Goal: Transaction & Acquisition: Purchase product/service

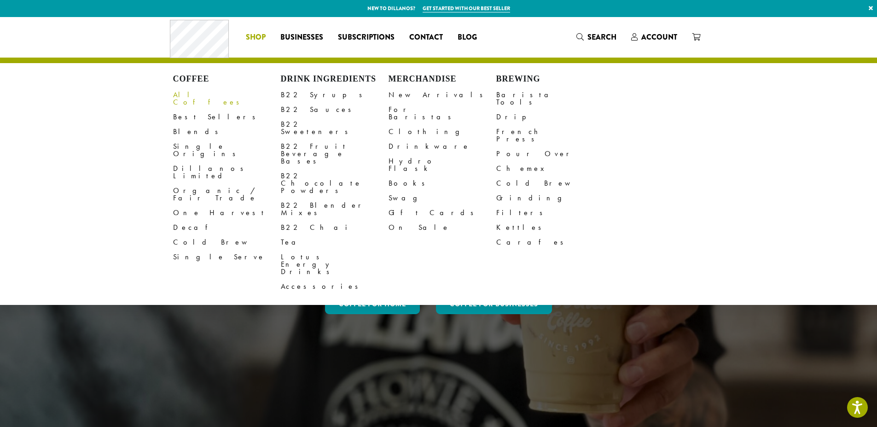
click at [191, 97] on link "All Coffees" at bounding box center [227, 99] width 108 height 22
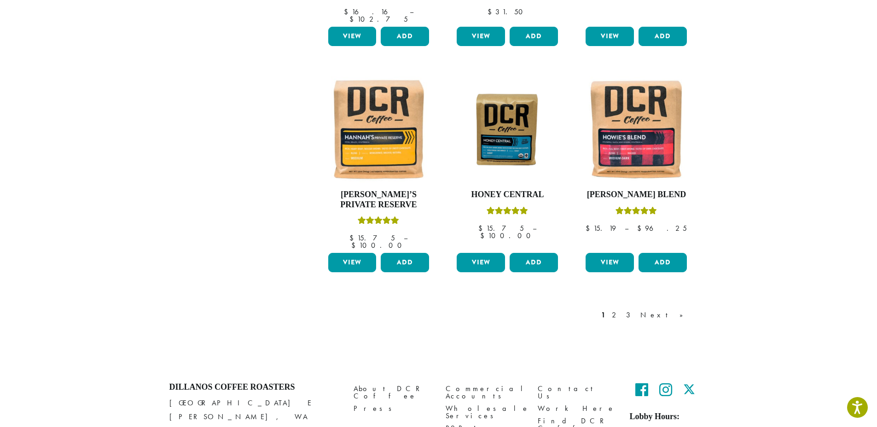
scroll to position [737, 0]
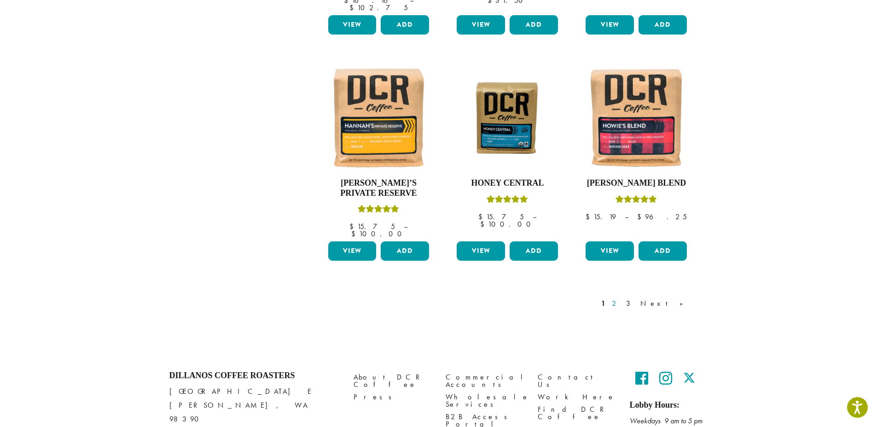
click at [622, 298] on link "2" at bounding box center [616, 303] width 12 height 11
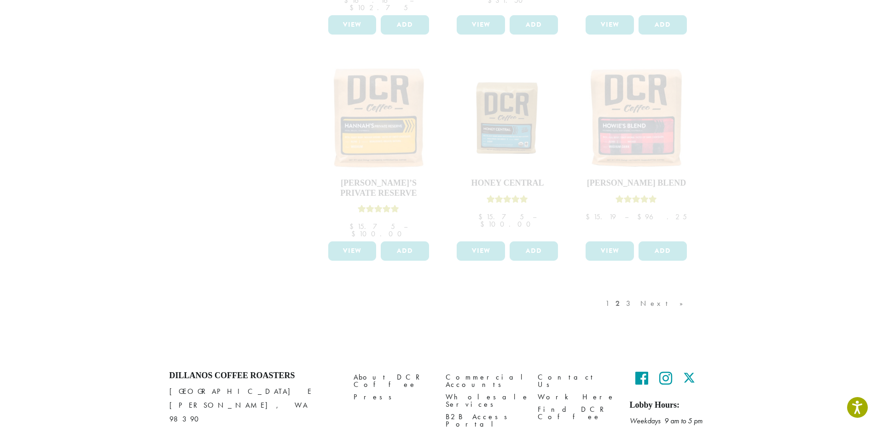
click at [652, 291] on div "1 2 3 Next »" at bounding box center [649, 312] width 91 height 43
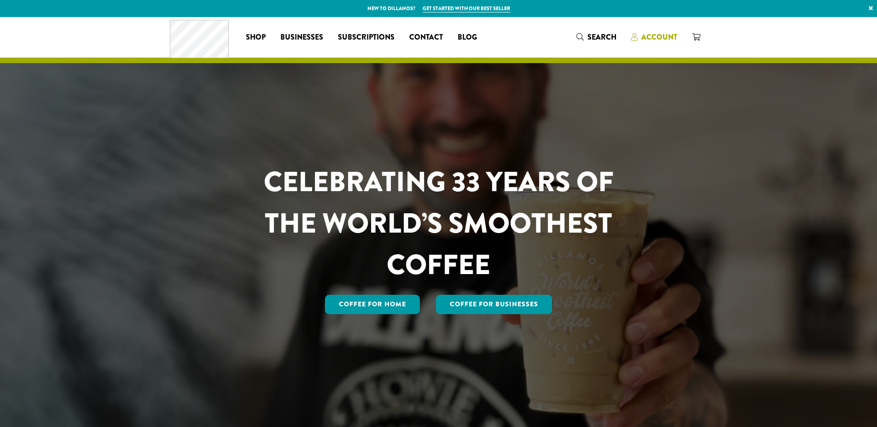
click at [655, 35] on span "Account" at bounding box center [660, 37] width 36 height 11
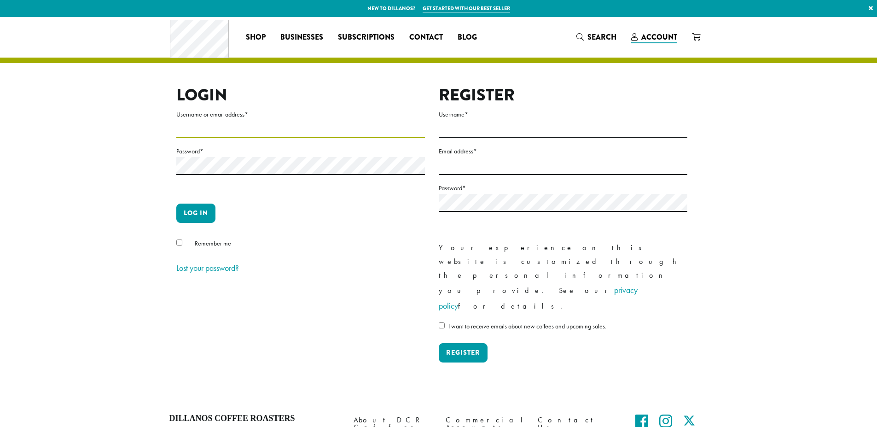
click at [380, 126] on input "Username or email address *" at bounding box center [300, 129] width 249 height 18
type input "**********"
click at [195, 217] on button "Log in" at bounding box center [195, 213] width 39 height 19
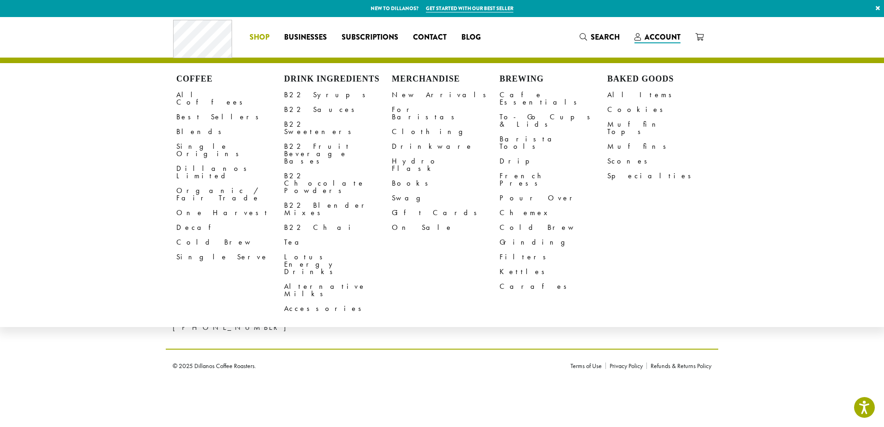
click at [264, 35] on span "Shop" at bounding box center [260, 38] width 20 height 12
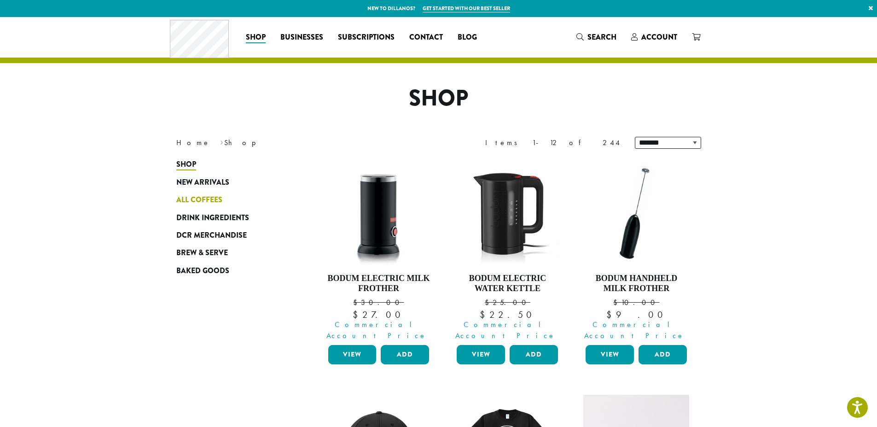
click at [201, 199] on span "All Coffees" at bounding box center [199, 200] width 46 height 12
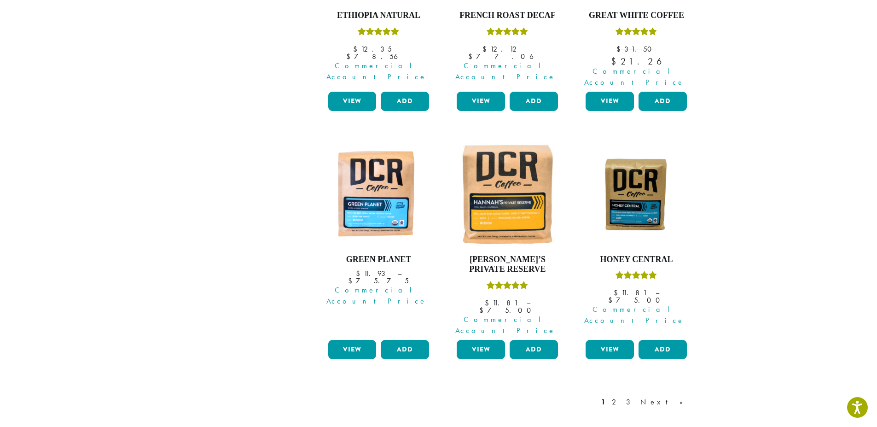
scroll to position [737, 0]
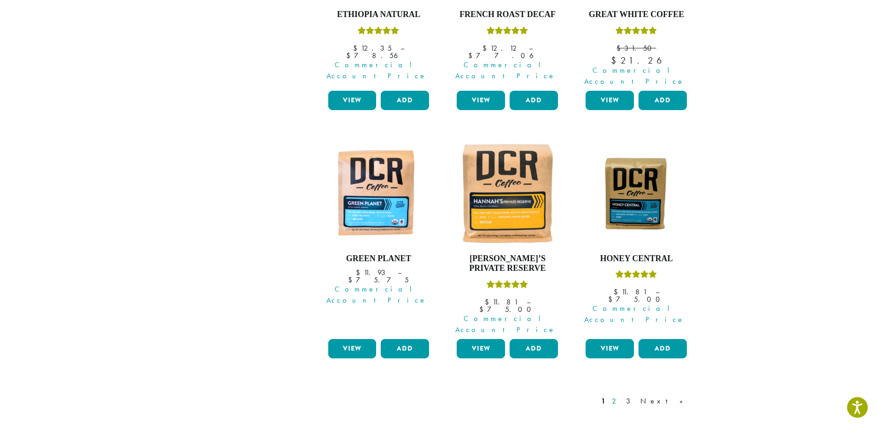
click at [622, 396] on link "2" at bounding box center [616, 401] width 12 height 11
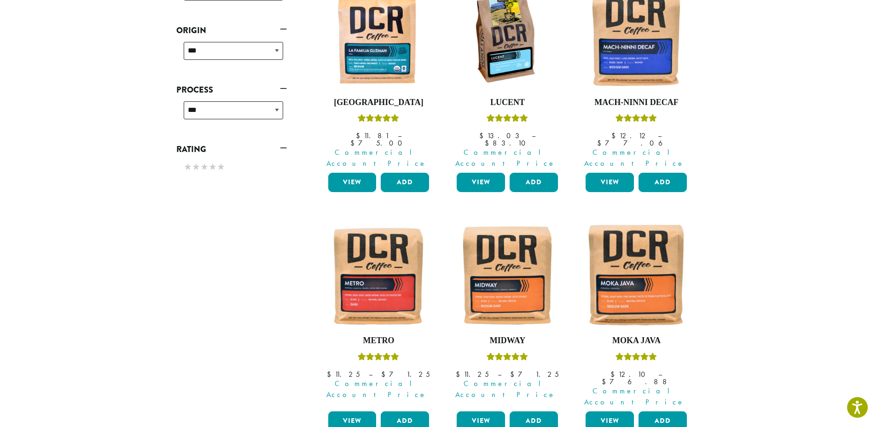
scroll to position [461, 0]
